Goal: Task Accomplishment & Management: Use online tool/utility

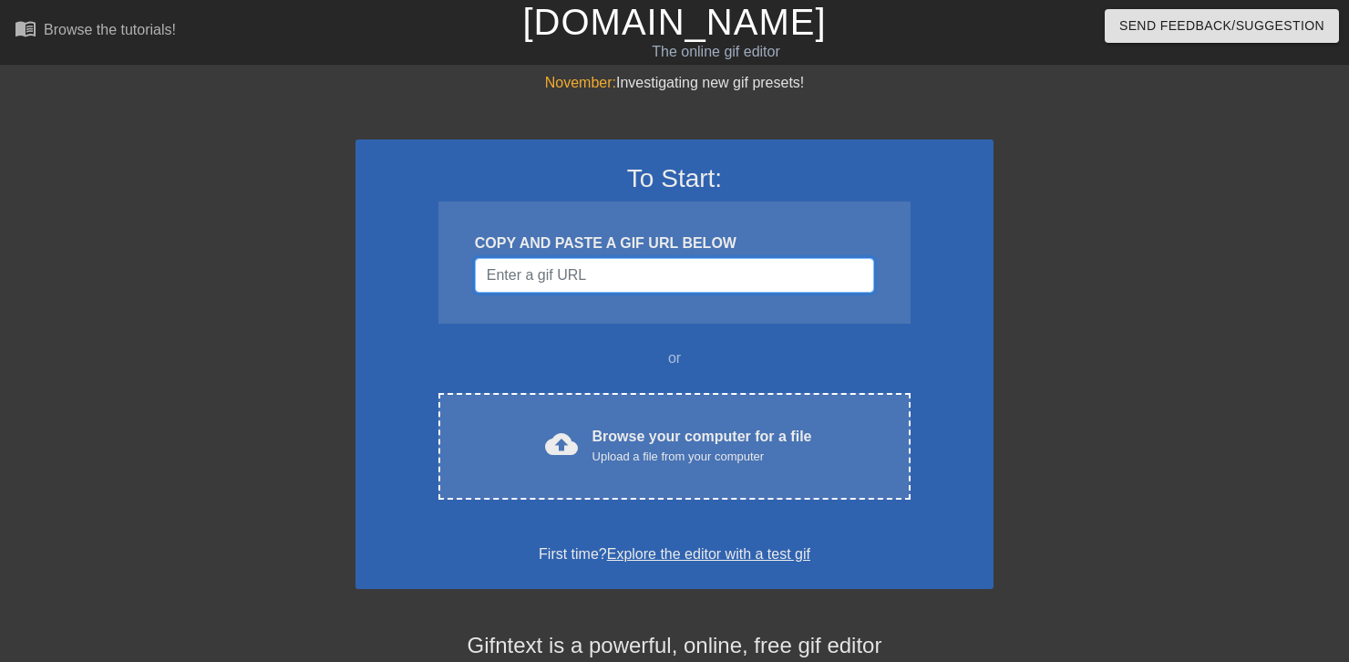
click at [689, 273] on input "Username" at bounding box center [674, 275] width 399 height 35
click at [801, 268] on input "Username" at bounding box center [674, 275] width 399 height 35
paste input "[URL][DOMAIN_NAME]"
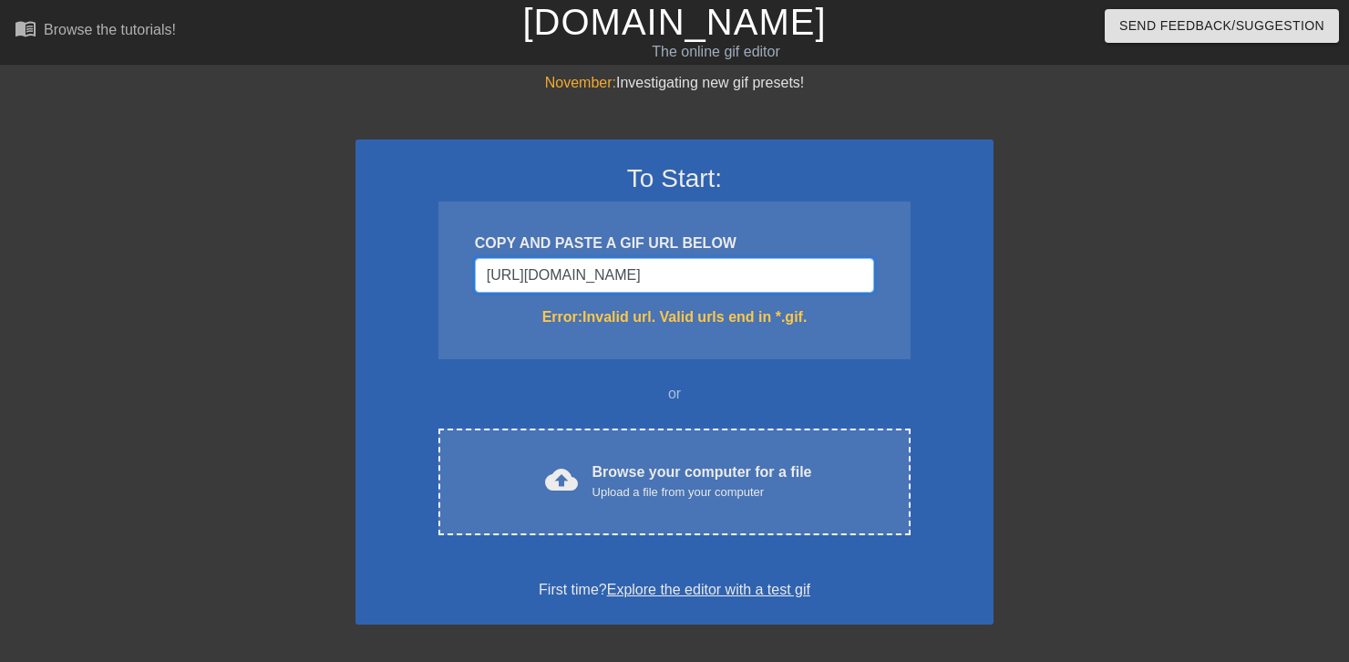
drag, startPoint x: 754, startPoint y: 277, endPoint x: 673, endPoint y: 284, distance: 81.4
click at [673, 284] on input "[URL][DOMAIN_NAME]" at bounding box center [674, 275] width 399 height 35
type input "[URL][DOMAIN_NAME]"
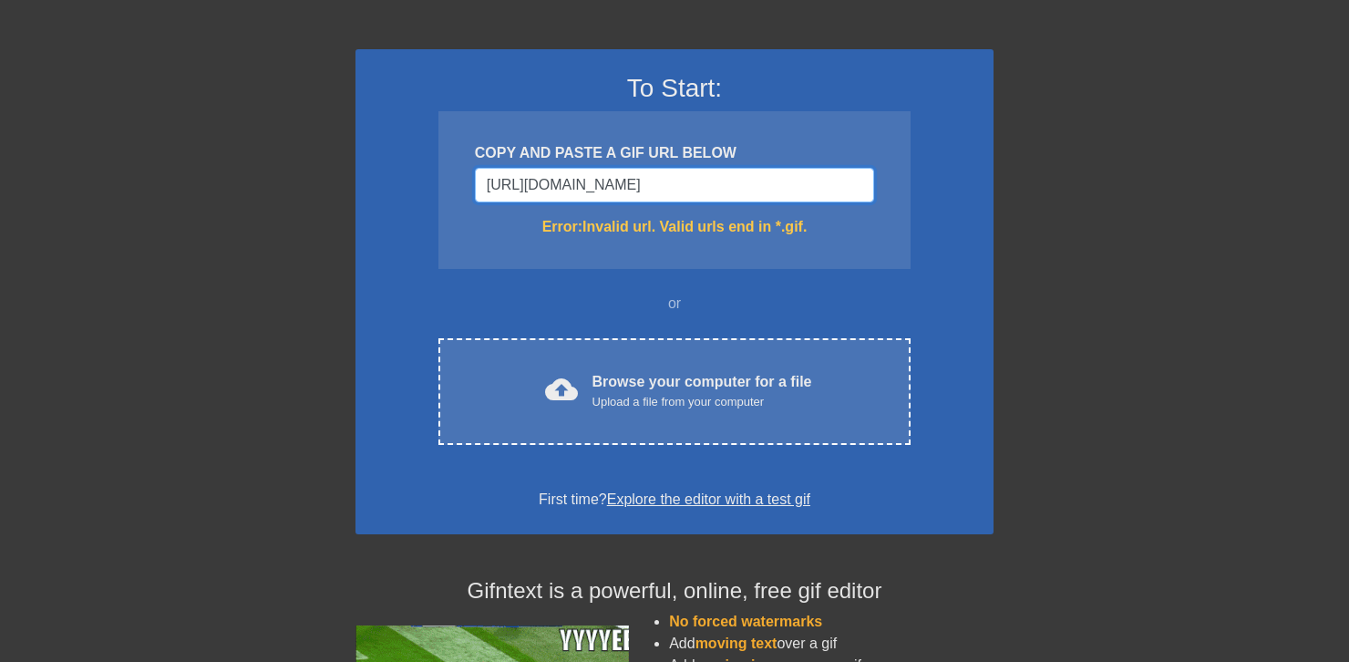
scroll to position [83, 0]
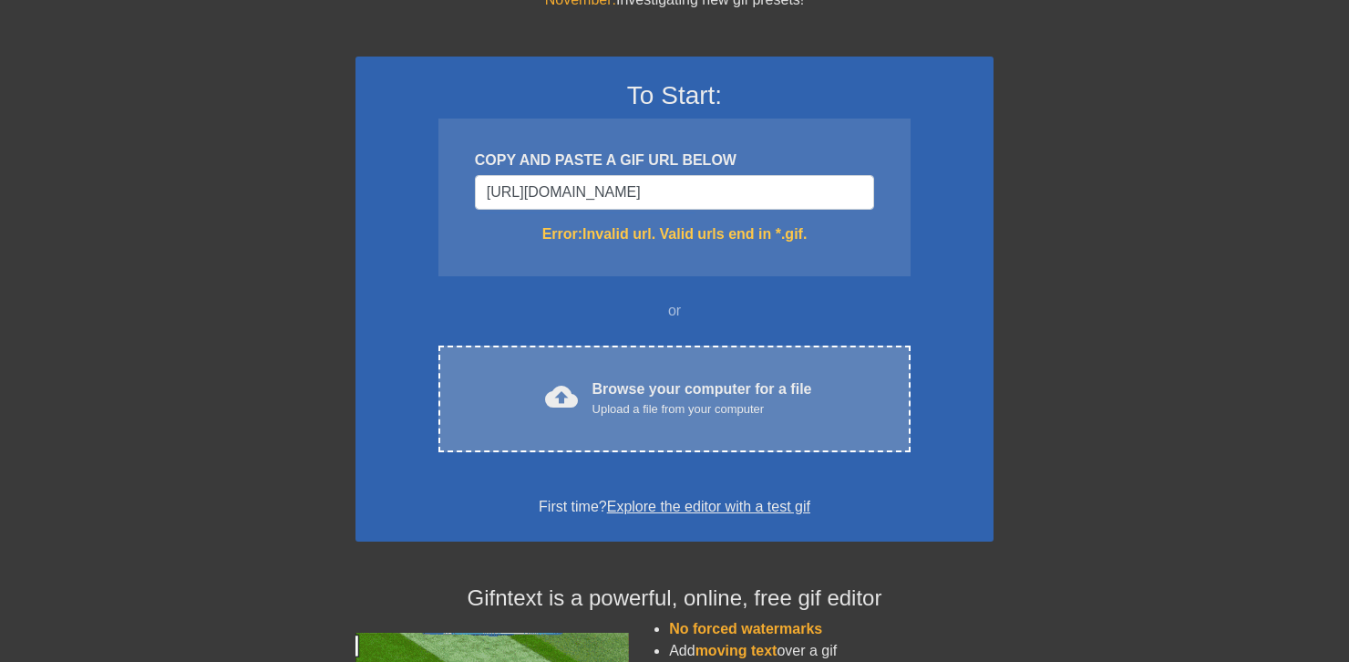
click at [739, 448] on div "cloud_upload Browse your computer for a file Upload a file from your computer C…" at bounding box center [674, 398] width 472 height 107
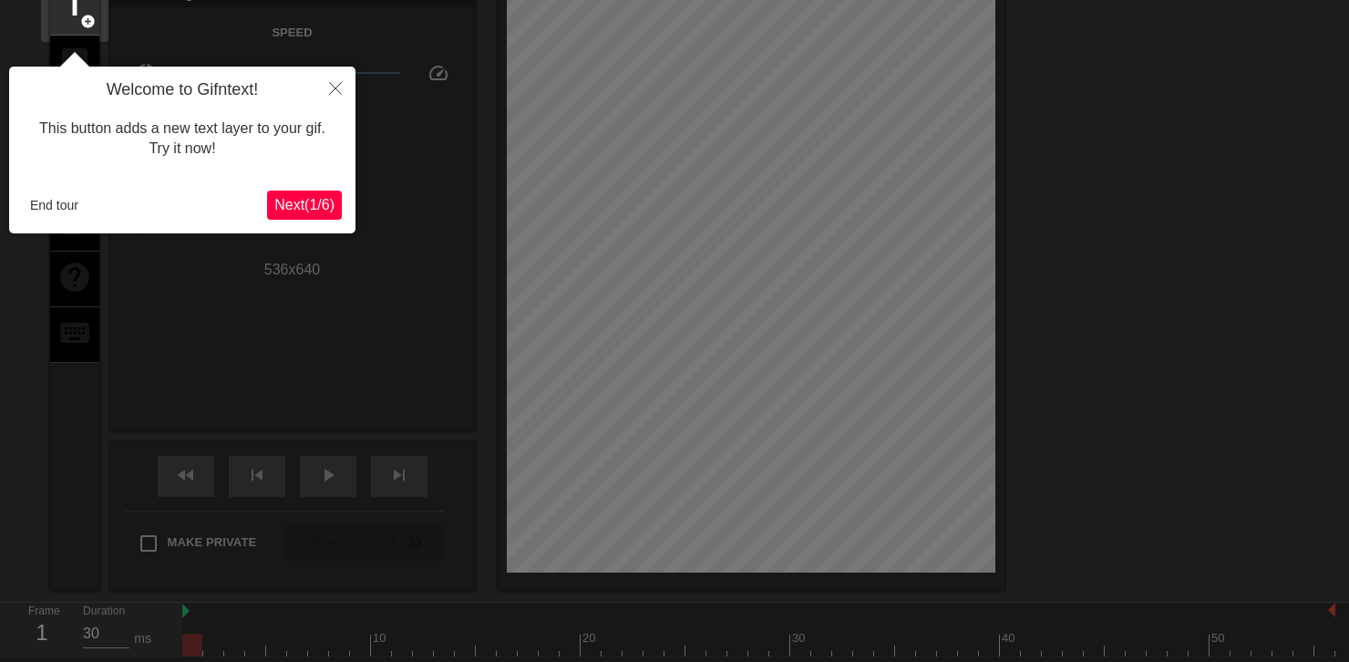
scroll to position [44, 0]
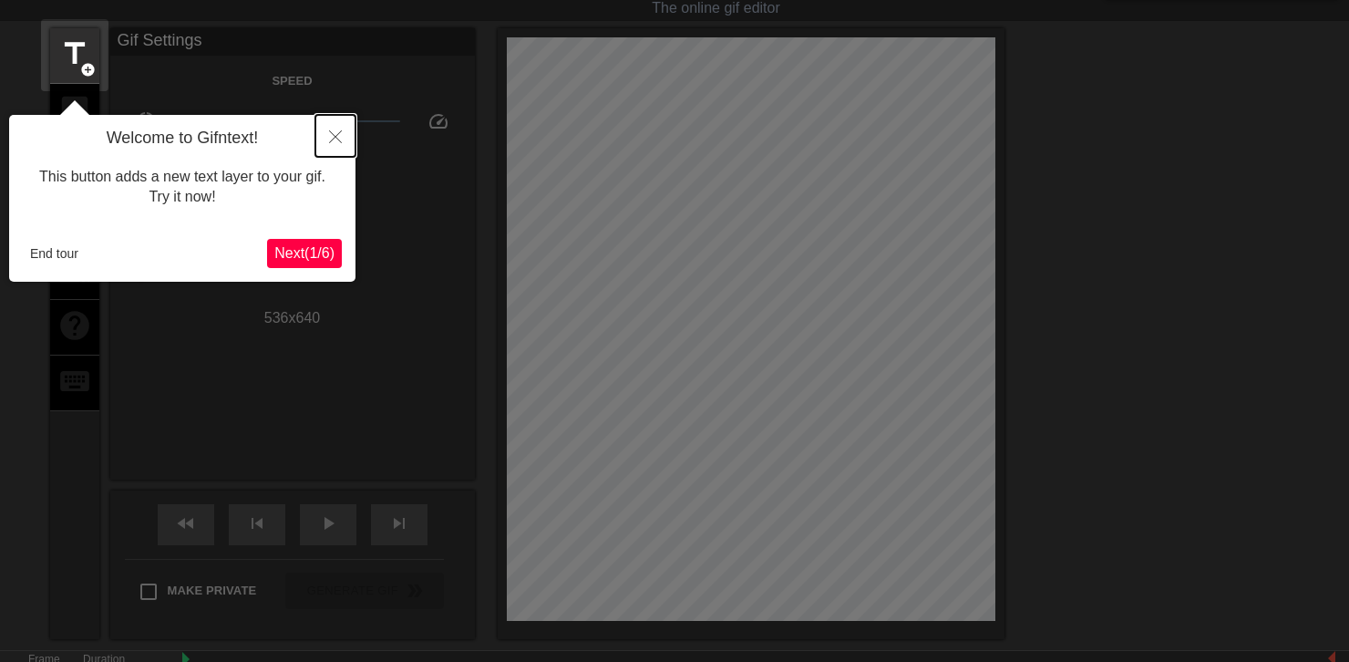
click at [331, 135] on icon "Close" at bounding box center [335, 136] width 13 height 13
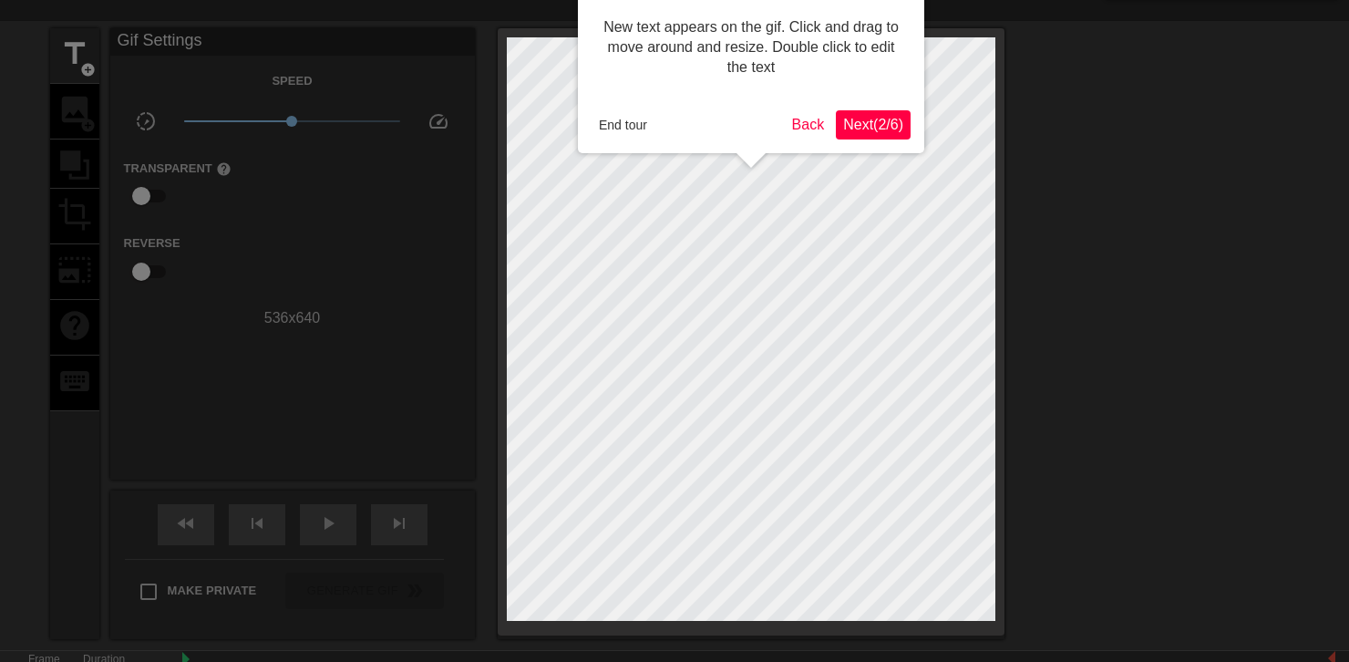
scroll to position [0, 0]
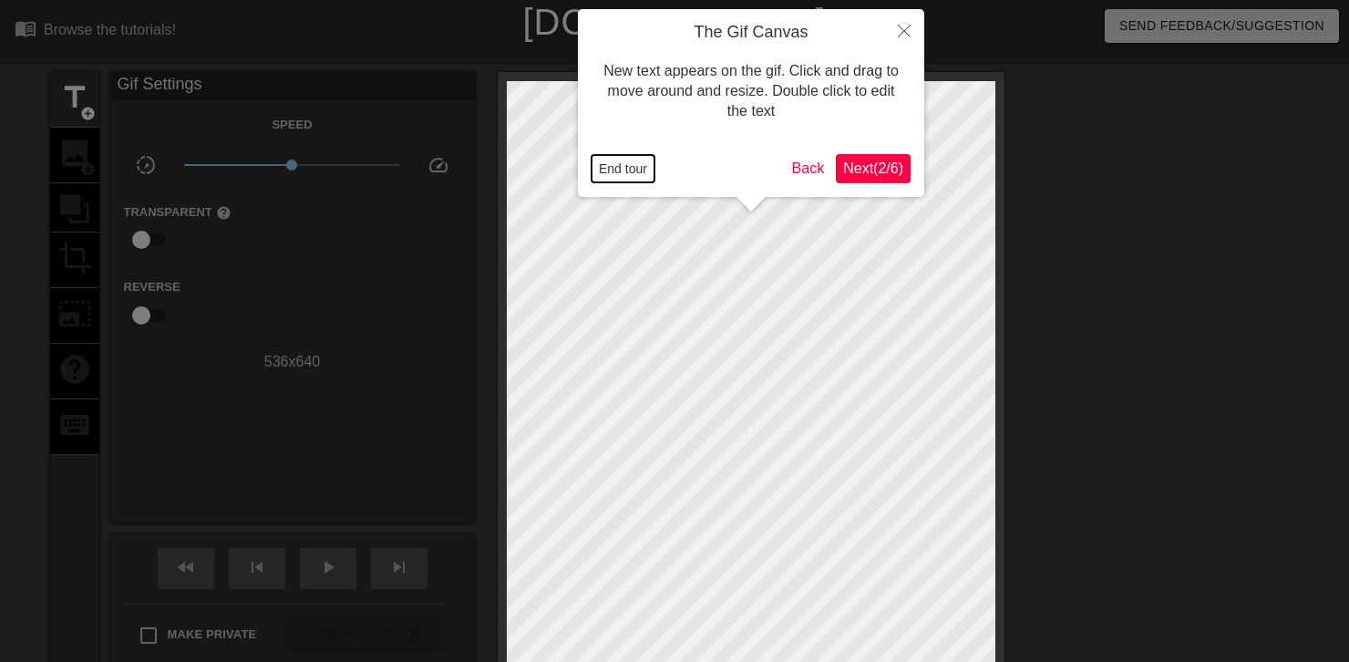
click at [629, 170] on button "End tour" at bounding box center [622, 168] width 63 height 27
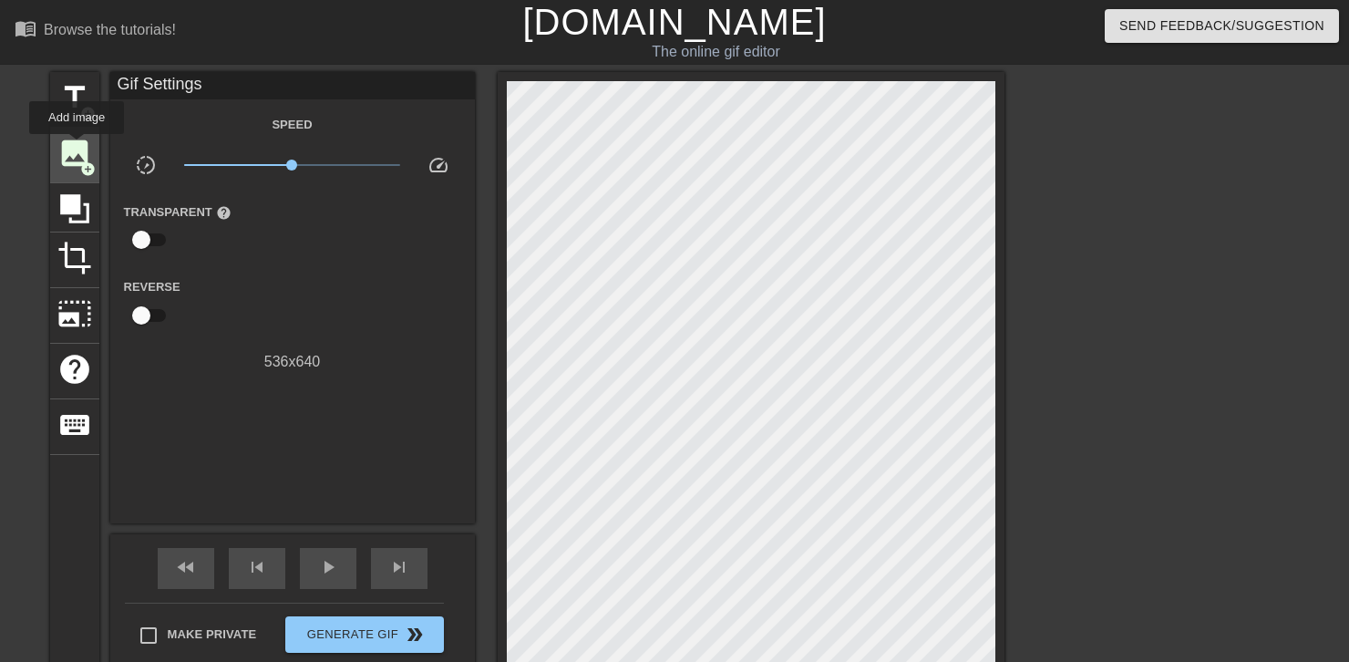
click at [78, 154] on span "image" at bounding box center [74, 153] width 35 height 35
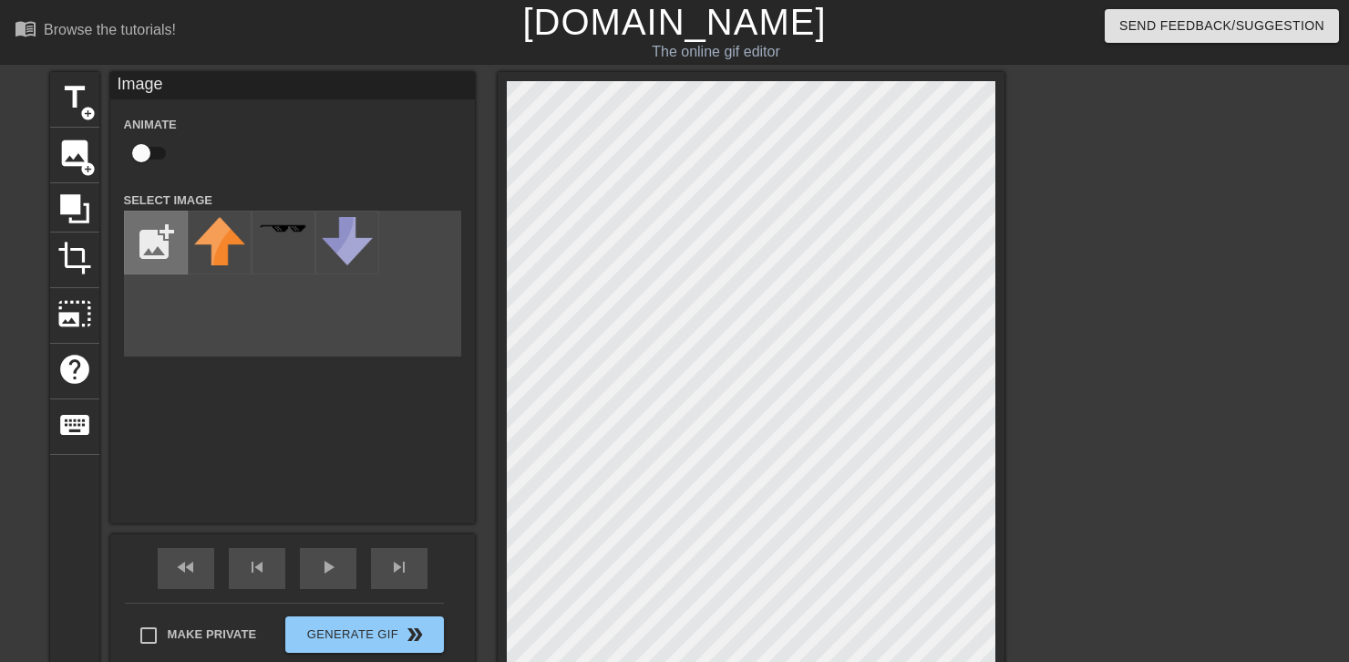
click at [149, 239] on input "file" at bounding box center [156, 242] width 62 height 62
click at [143, 226] on input "file" at bounding box center [156, 242] width 62 height 62
type input "C:\fakepath\smash.png"
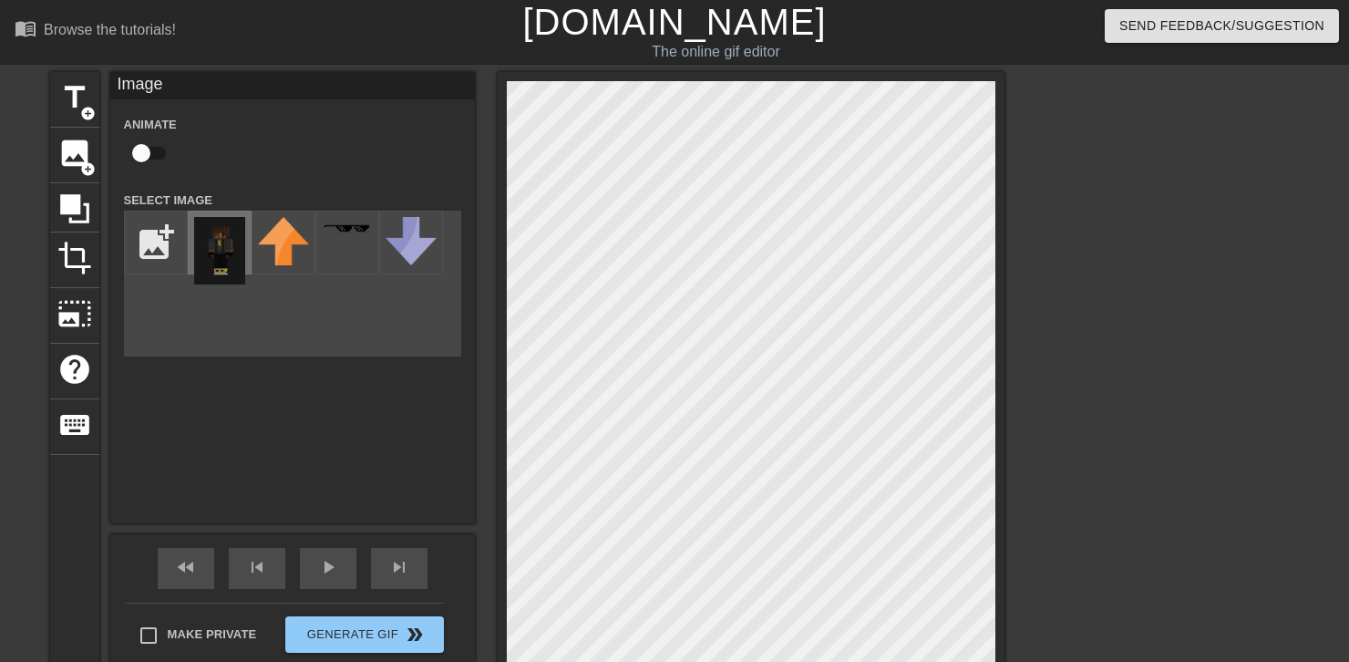
click at [229, 241] on img at bounding box center [219, 250] width 51 height 67
click at [74, 255] on span "crop" at bounding box center [74, 258] width 35 height 35
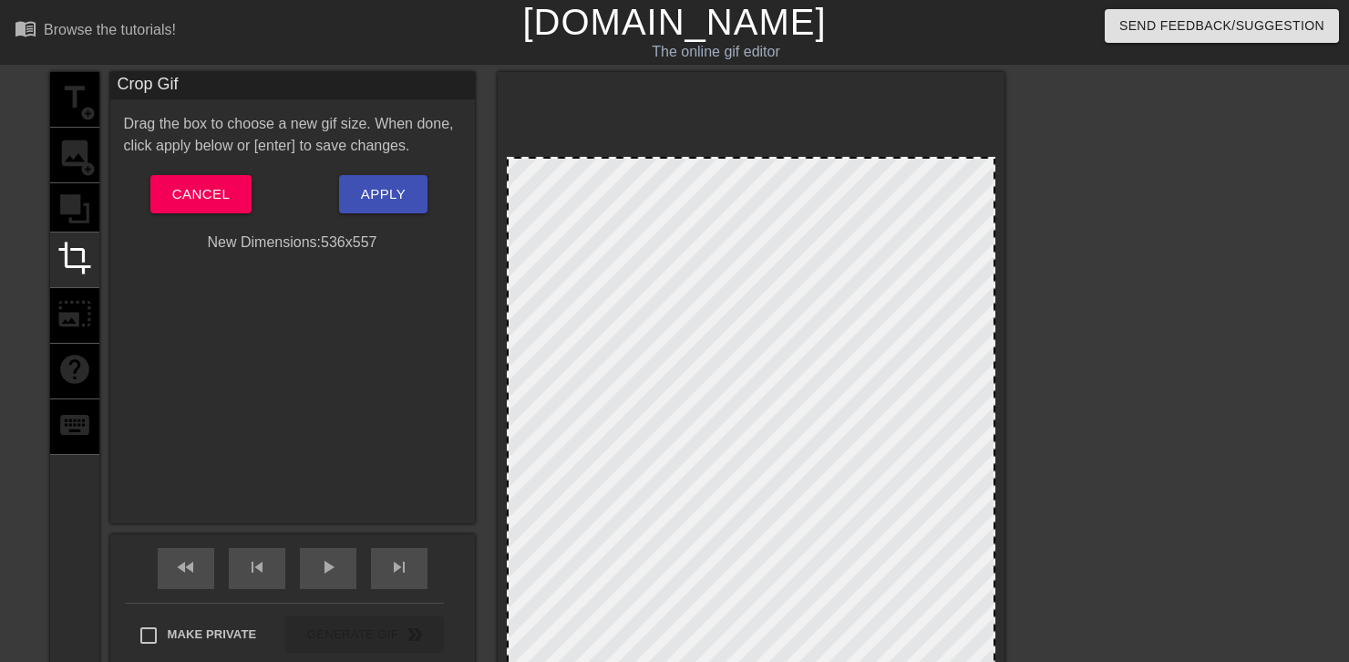
drag, startPoint x: 741, startPoint y: 80, endPoint x: 733, endPoint y: 156, distance: 76.1
click at [733, 156] on div at bounding box center [750, 158] width 485 height 9
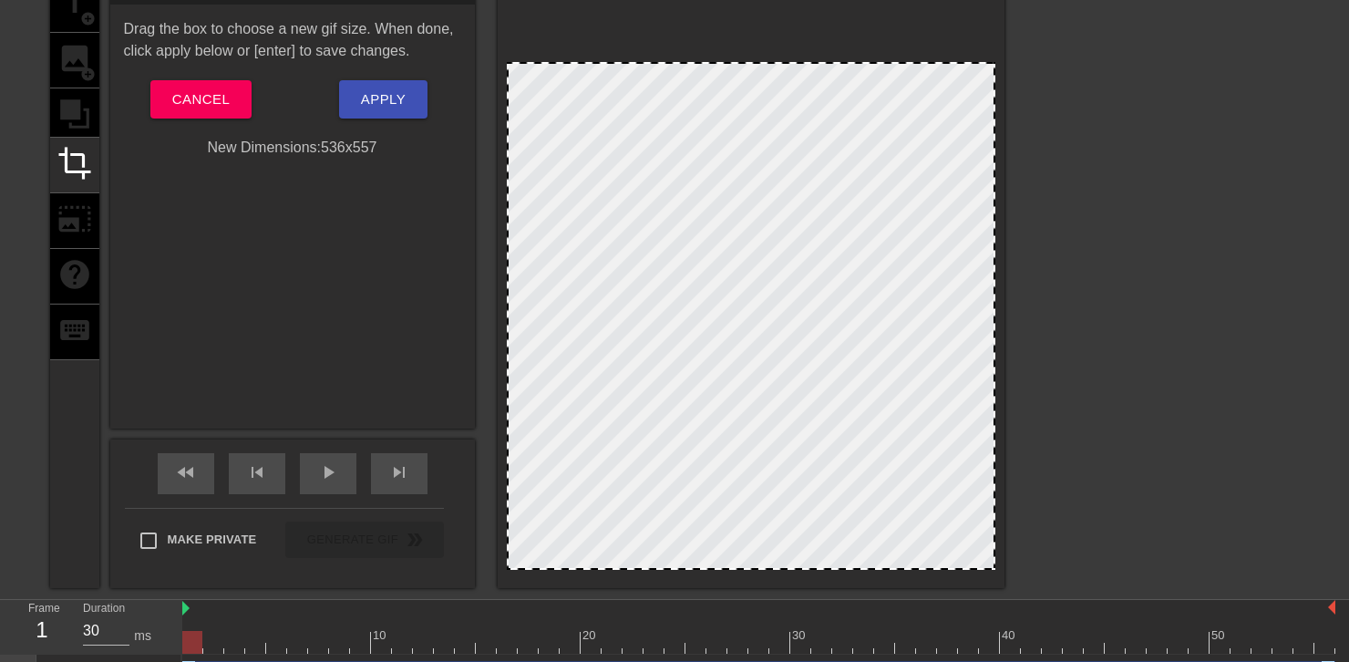
scroll to position [98, 0]
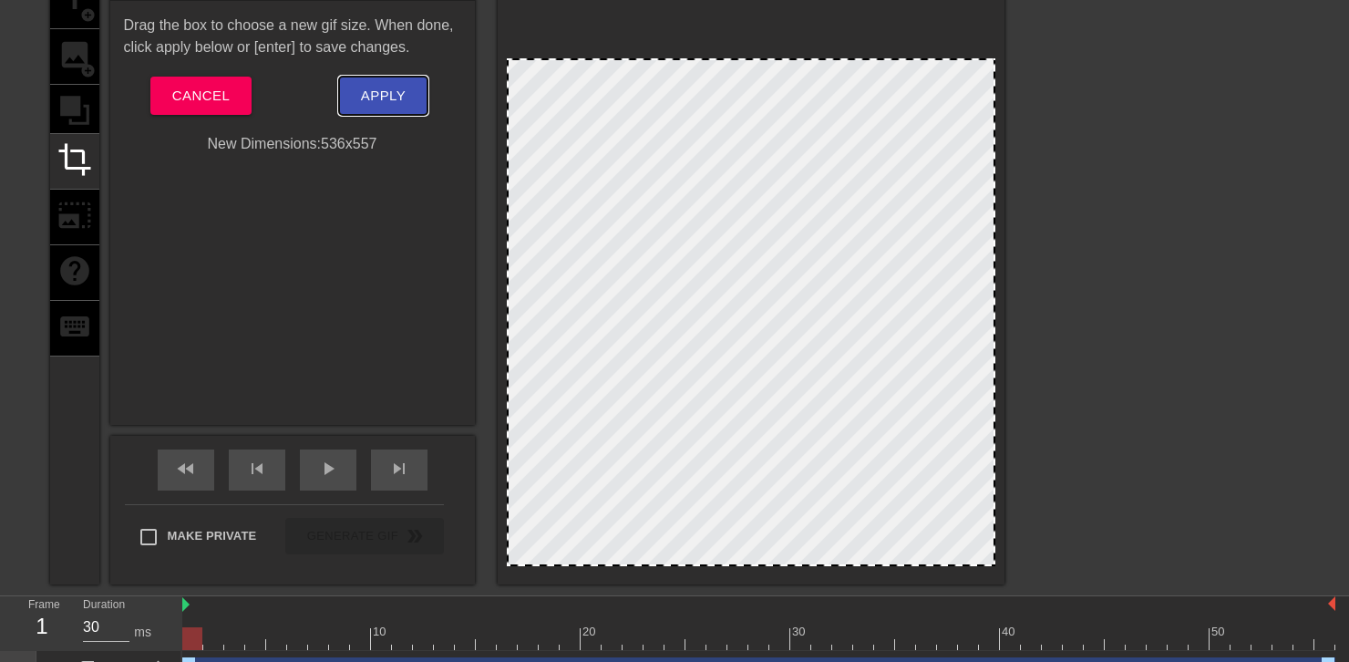
click at [388, 77] on button "Apply" at bounding box center [383, 96] width 88 height 38
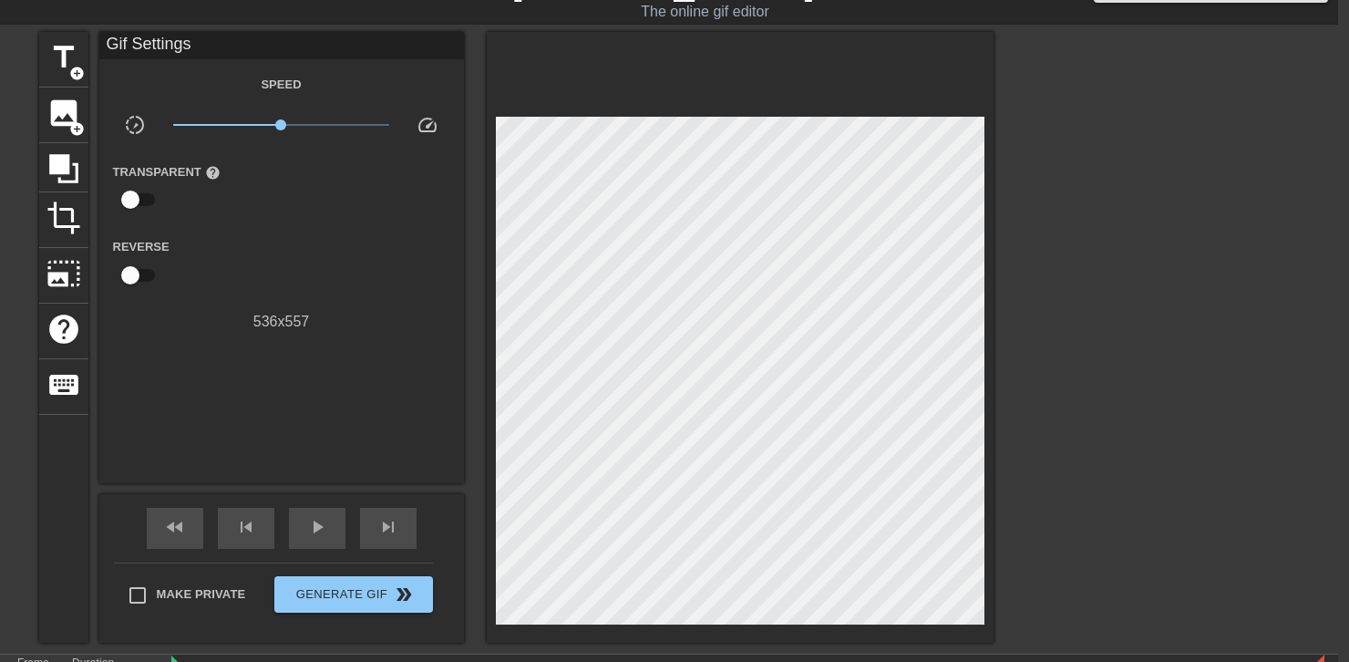
scroll to position [18, 13]
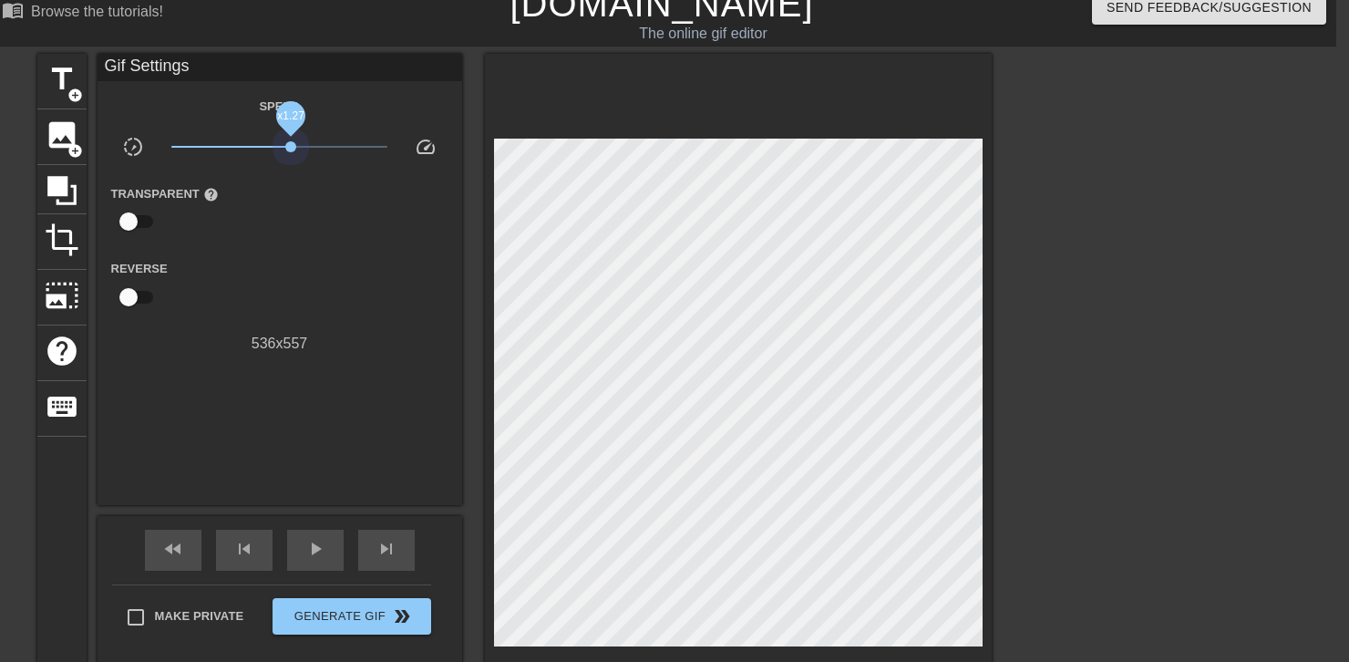
click at [290, 138] on span "x1.27" at bounding box center [279, 147] width 216 height 22
click at [288, 139] on span "x1.20" at bounding box center [279, 147] width 216 height 22
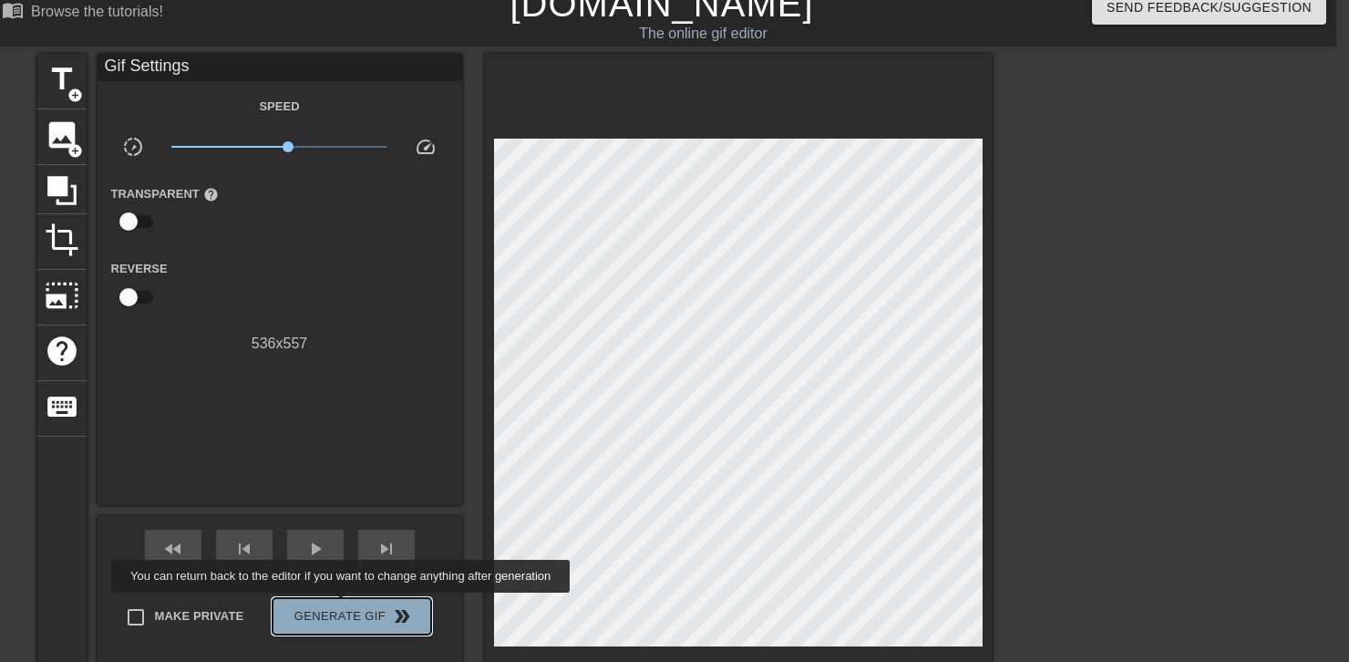
click at [343, 605] on span "Generate Gif double_arrow" at bounding box center [351, 616] width 143 height 22
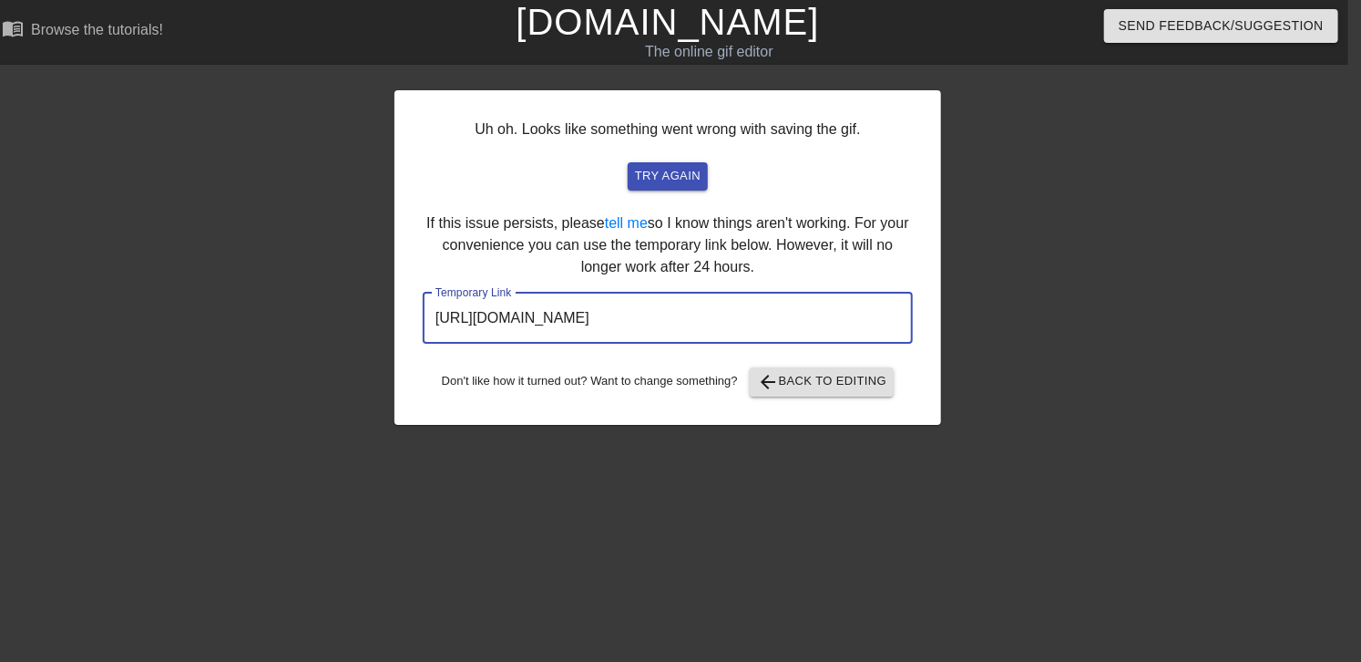
click at [855, 317] on input "[URL][DOMAIN_NAME]" at bounding box center [668, 318] width 490 height 51
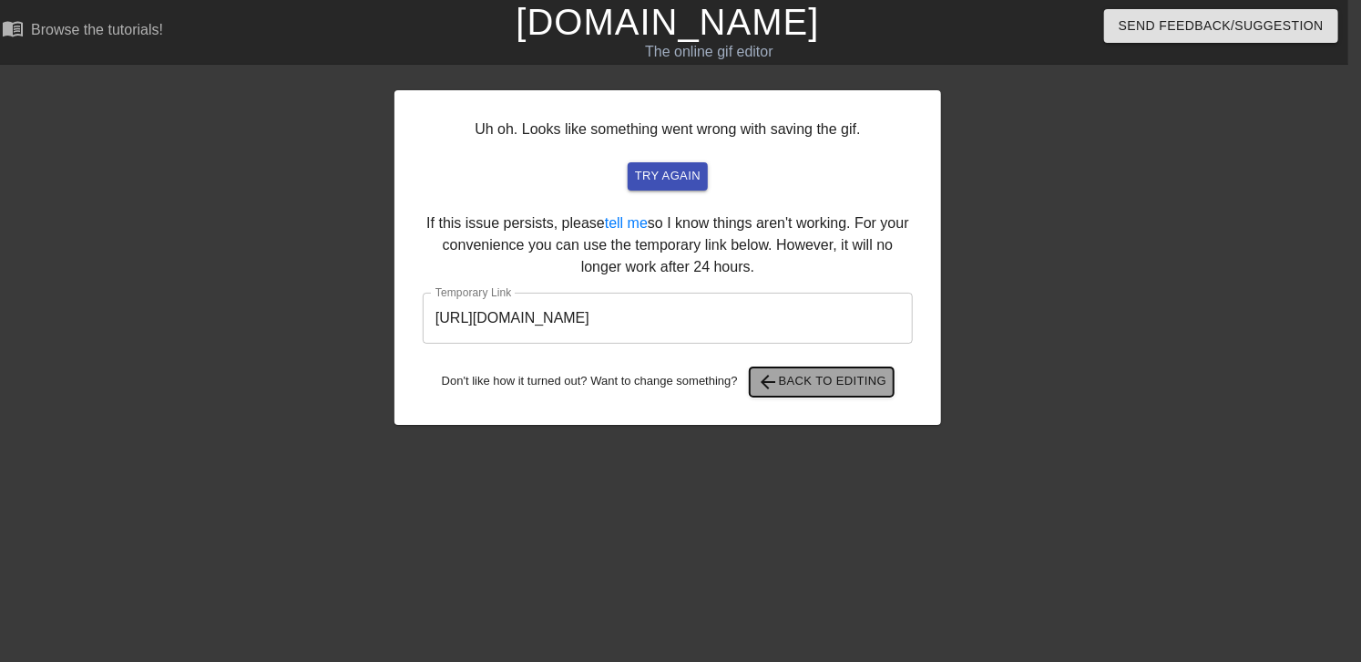
click at [833, 386] on span "arrow_back Back to Editing" at bounding box center [822, 382] width 130 height 22
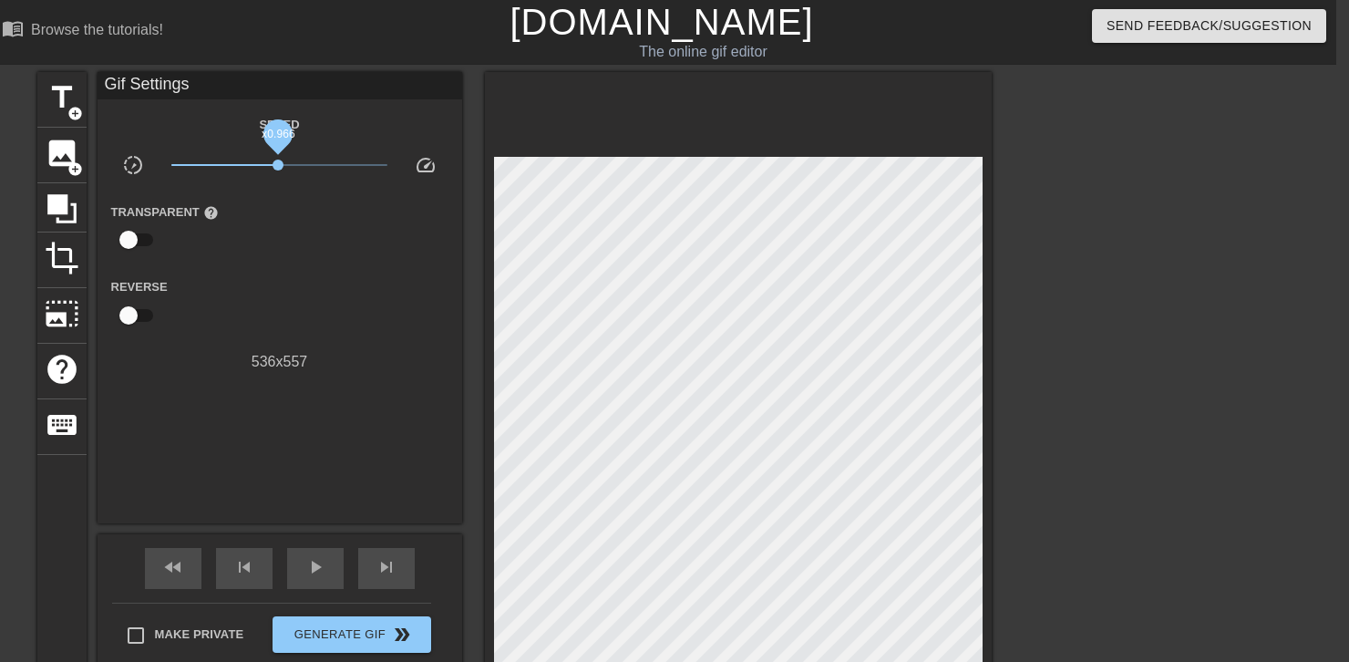
drag, startPoint x: 285, startPoint y: 168, endPoint x: 279, endPoint y: 147, distance: 21.9
click at [279, 159] on span "x0.966" at bounding box center [277, 164] width 11 height 11
click at [279, 147] on span "x0.966" at bounding box center [277, 133] width 41 height 41
click at [282, 149] on span "x1.05" at bounding box center [281, 133] width 41 height 41
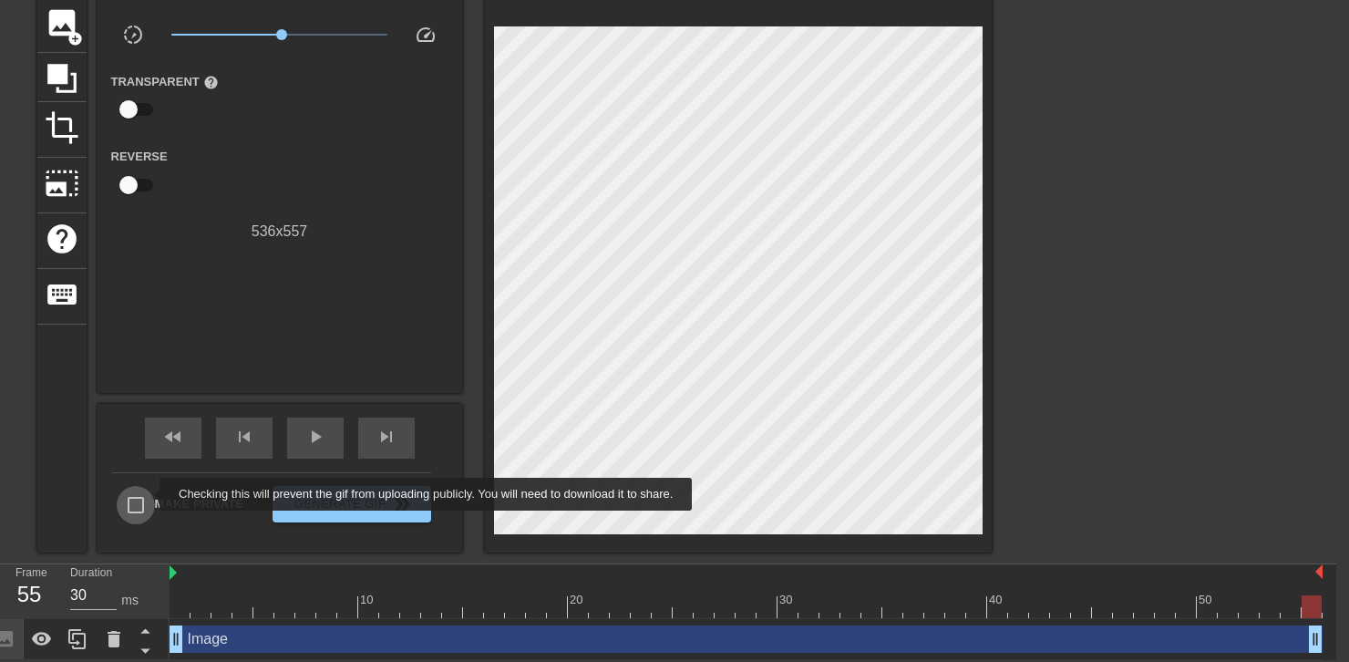
click at [148, 494] on input "Make Private" at bounding box center [136, 505] width 38 height 38
checkbox input "true"
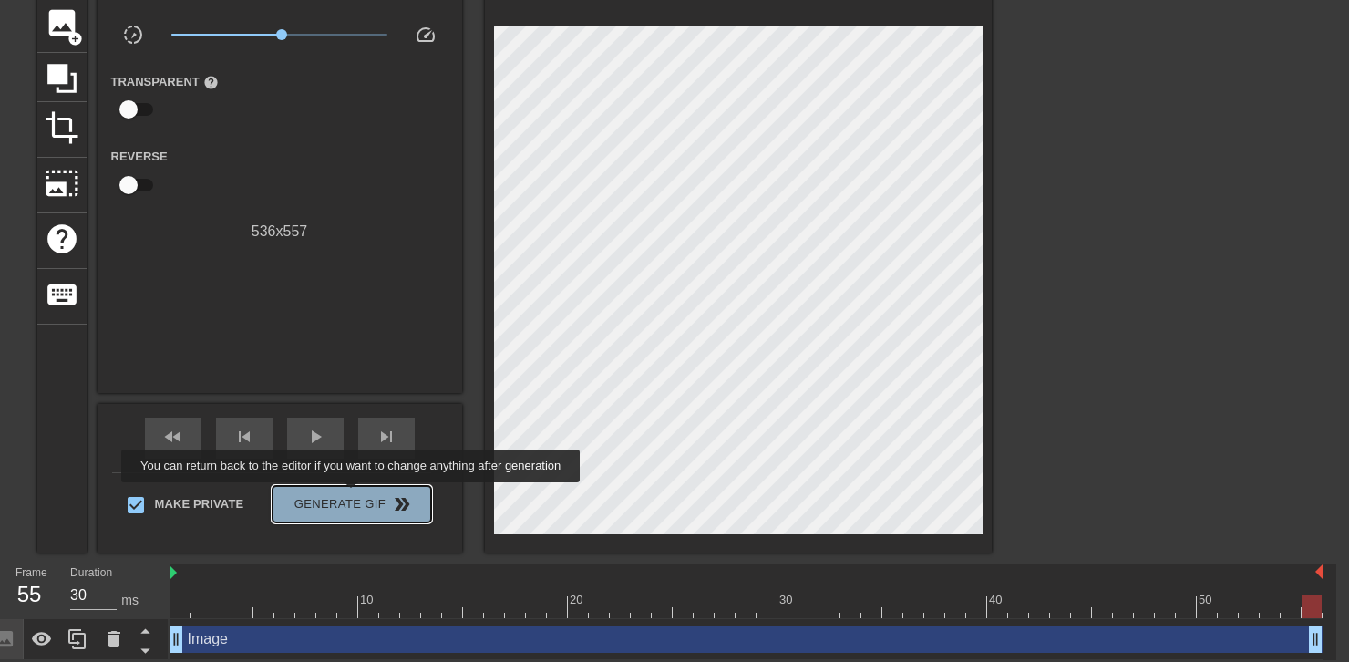
click at [353, 495] on span "Generate Gif double_arrow" at bounding box center [351, 504] width 143 height 22
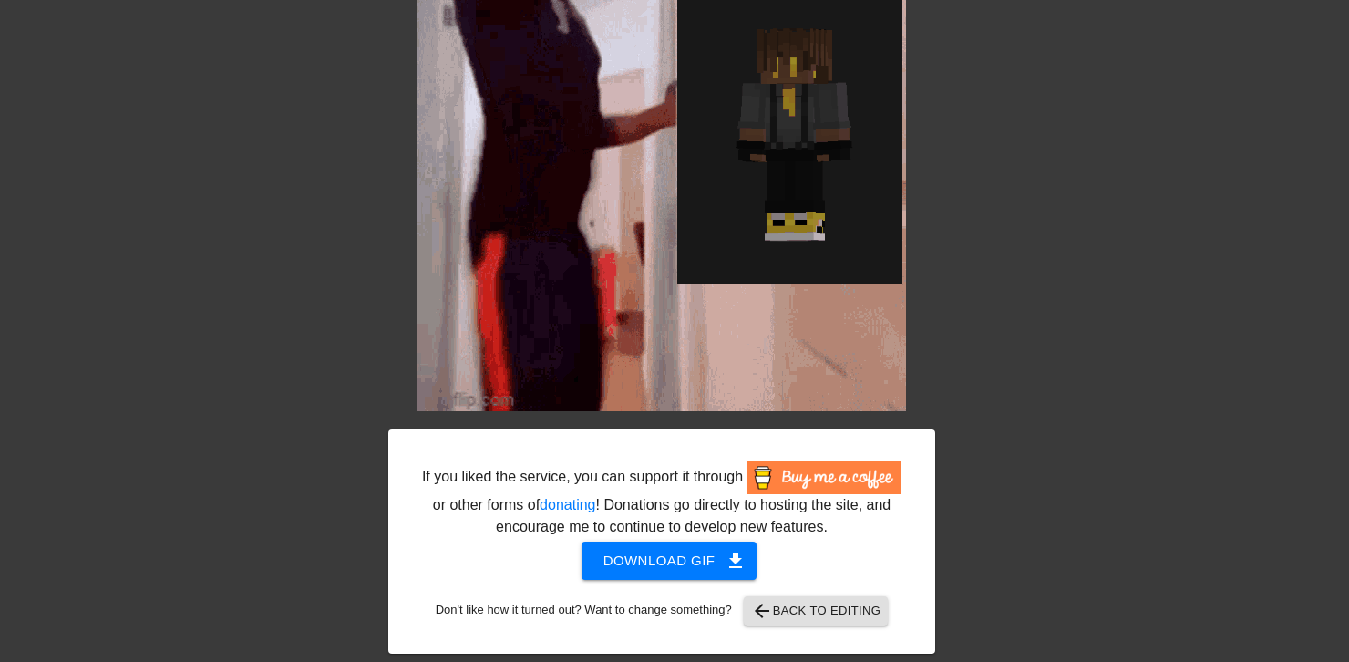
scroll to position [169, 13]
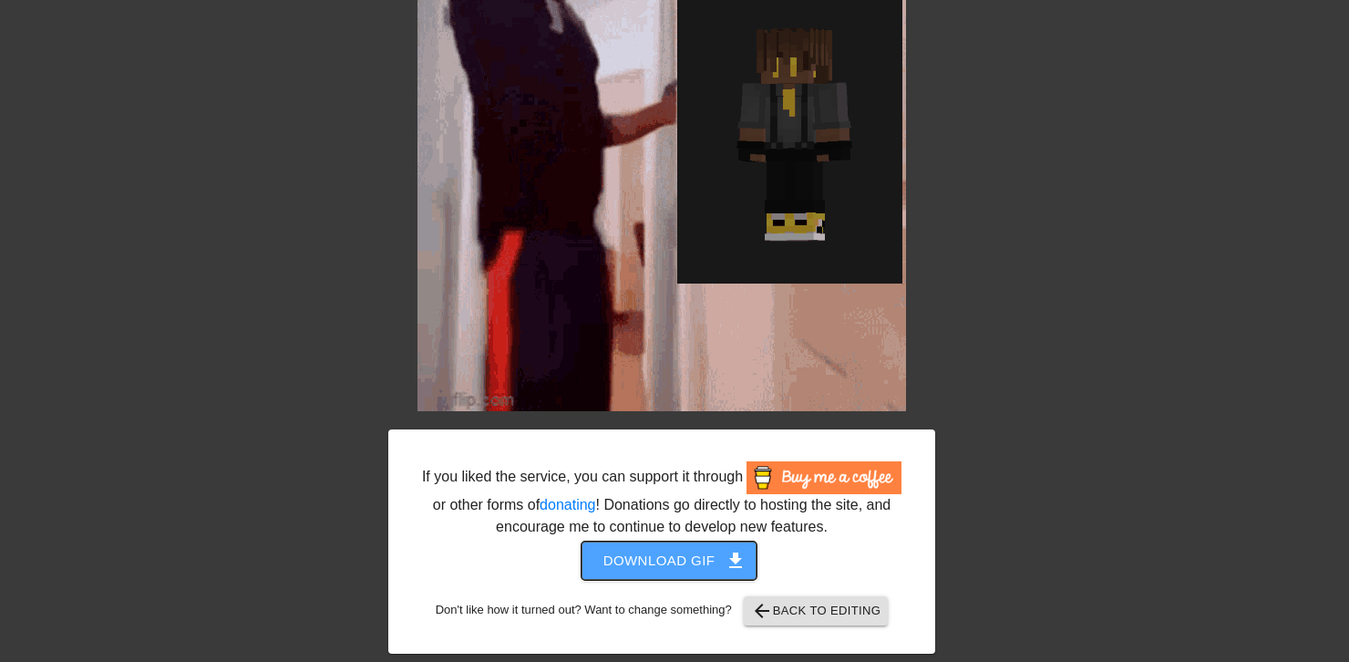
click at [702, 553] on span "Download gif get_app" at bounding box center [669, 561] width 132 height 24
